Goal: Transaction & Acquisition: Obtain resource

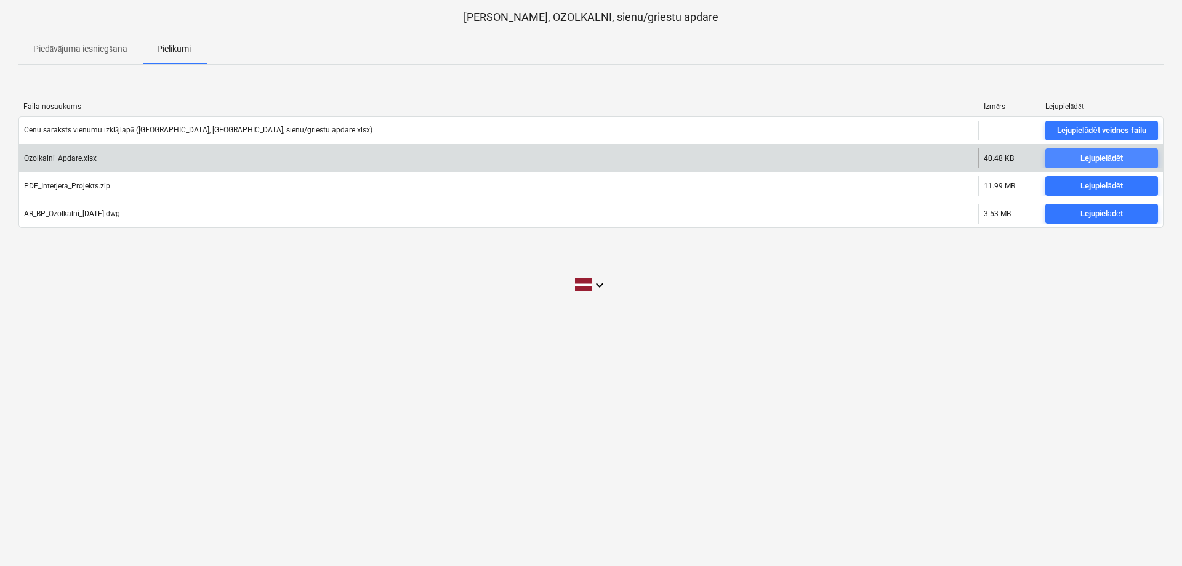
click at [1089, 149] on button "Lejupielādēt" at bounding box center [1101, 158] width 113 height 20
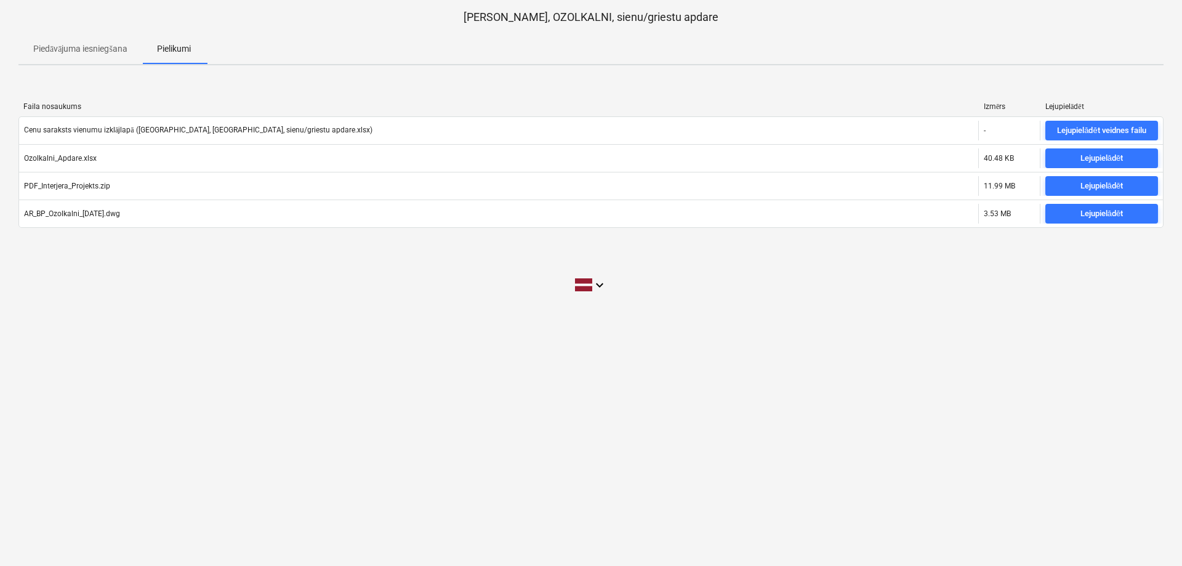
click at [807, 34] on div "[DEMOGRAPHIC_DATA] iesniegšana Pielikumi" at bounding box center [590, 49] width 1145 height 30
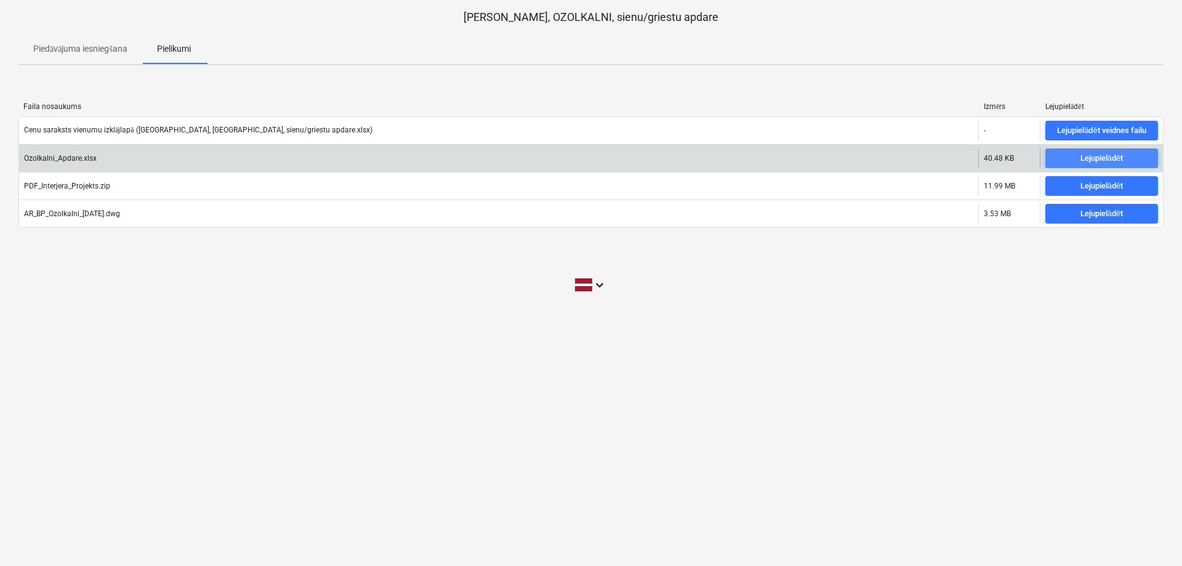
click at [1100, 153] on div "Lejupielādēt" at bounding box center [1101, 158] width 42 height 14
